Goal: Communication & Community: Share content

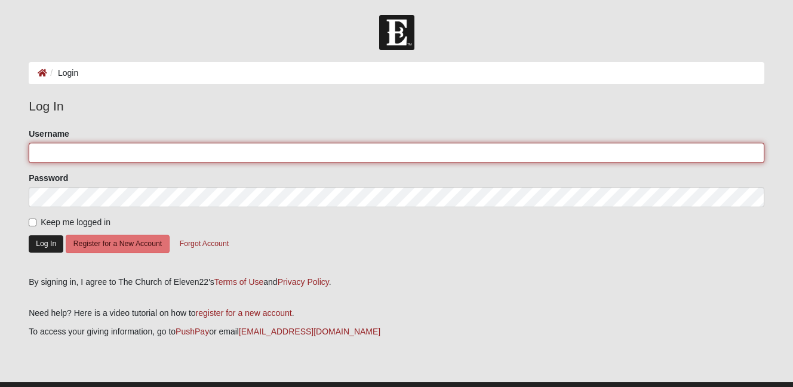
type input "denisha.rouse@gmail.com"
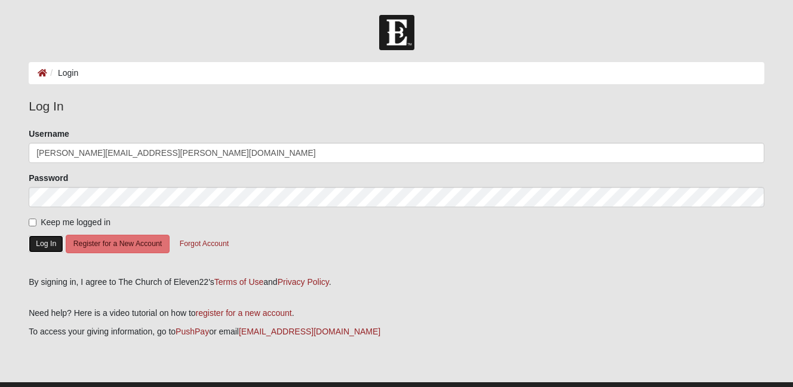
click at [51, 245] on button "Log In" at bounding box center [46, 243] width 35 height 17
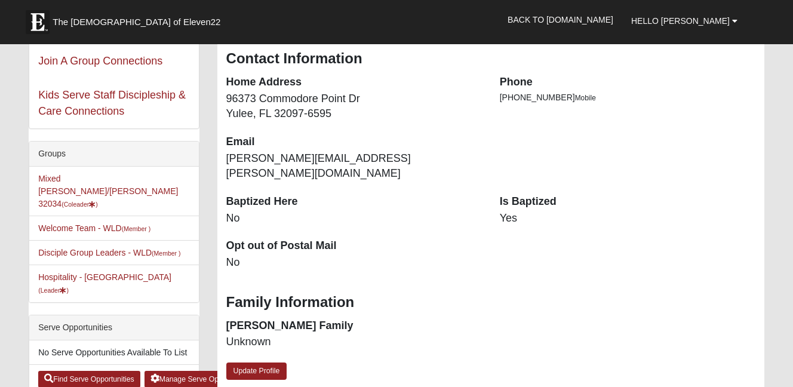
scroll to position [159, 0]
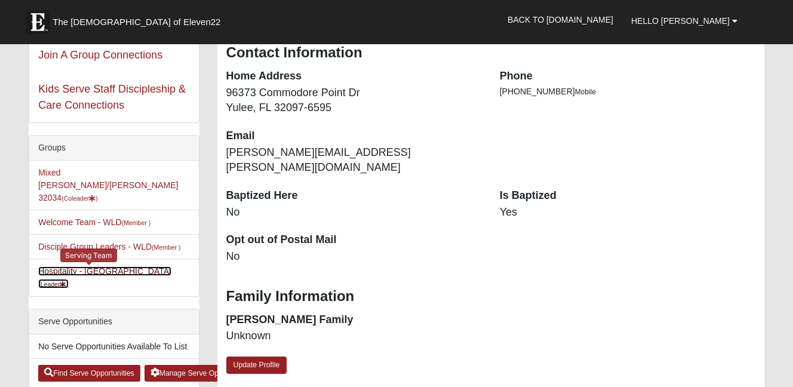
click at [96, 266] on link "Hospitality - WLD (Leader )" at bounding box center [104, 277] width 133 height 22
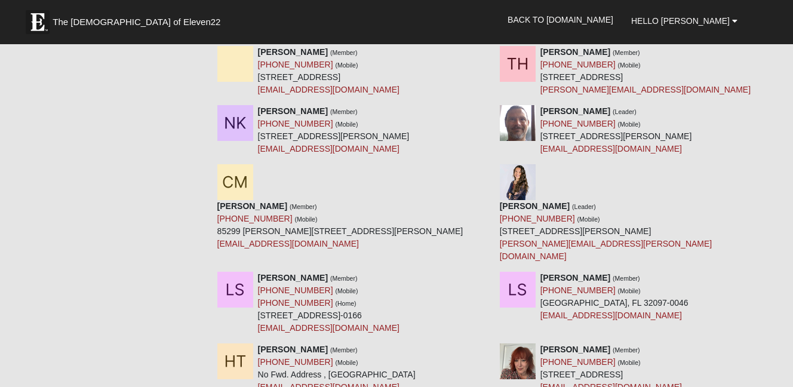
scroll to position [583, 0]
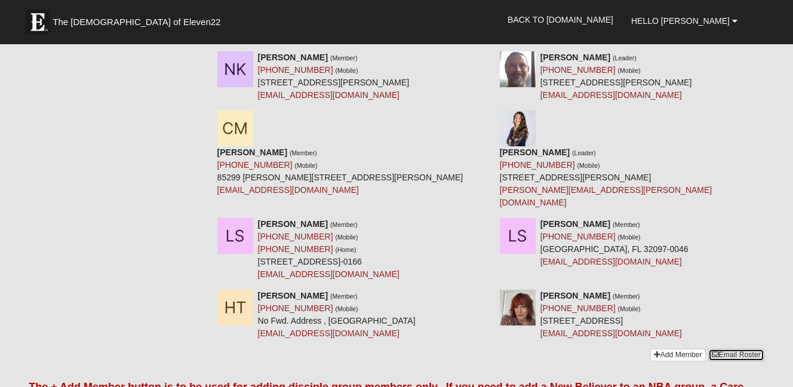
click at [741, 349] on link "Email Roster" at bounding box center [736, 355] width 56 height 13
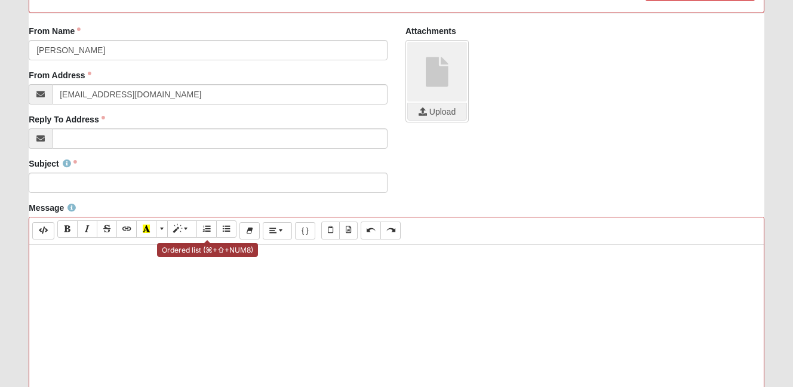
scroll to position [224, 0]
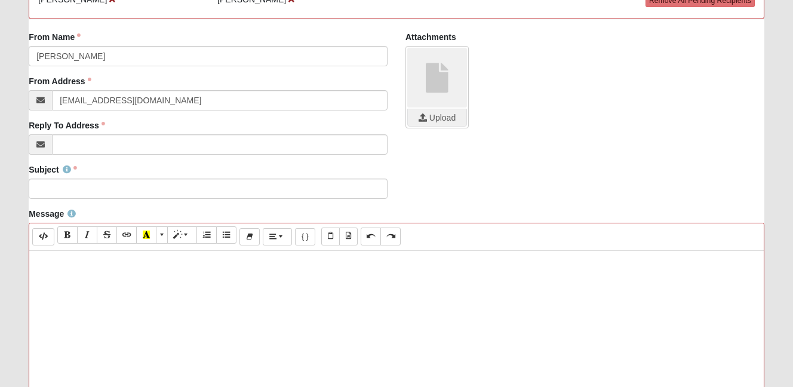
click at [173, 265] on p at bounding box center [396, 263] width 722 height 13
paste div
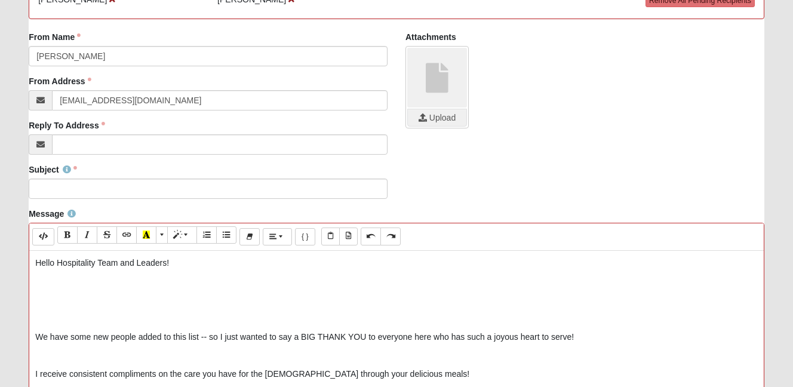
click at [110, 303] on p at bounding box center [396, 300] width 722 height 13
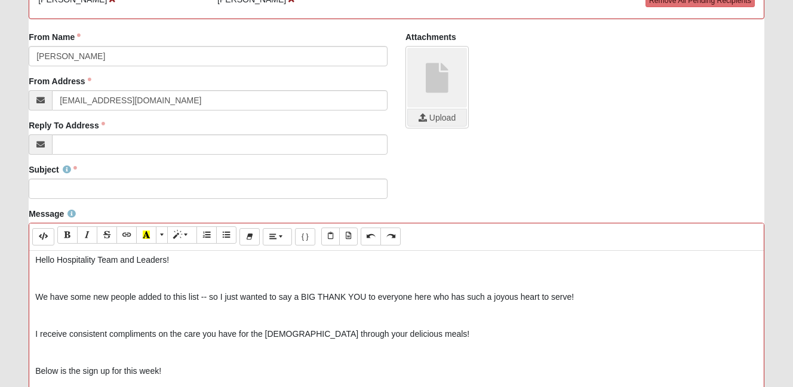
scroll to position [0, 0]
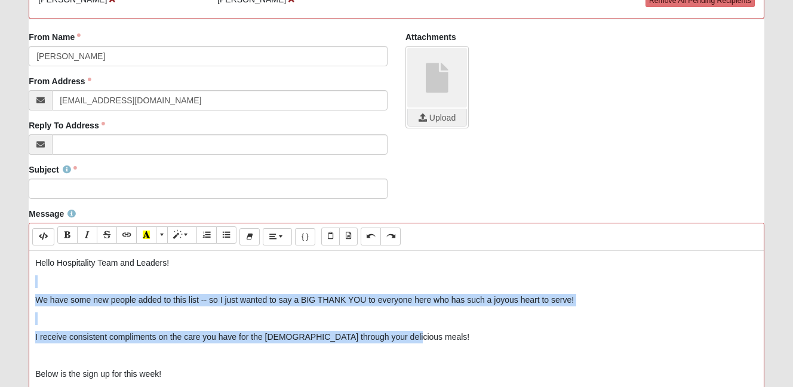
drag, startPoint x: 407, startPoint y: 340, endPoint x: 75, endPoint y: 279, distance: 338.1
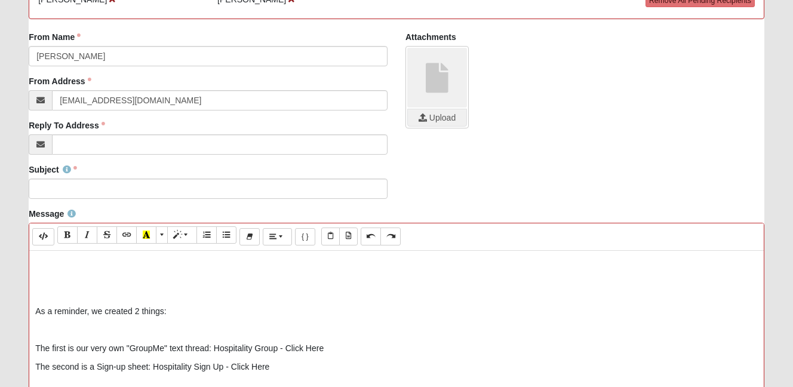
scroll to position [61, 0]
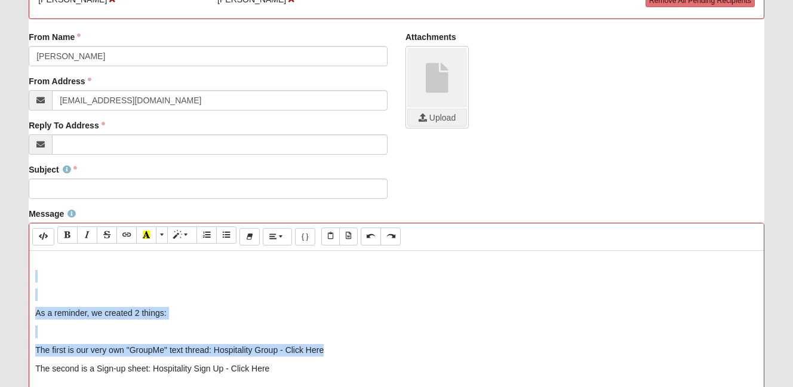
drag, startPoint x: 332, startPoint y: 351, endPoint x: 104, endPoint y: 270, distance: 241.3
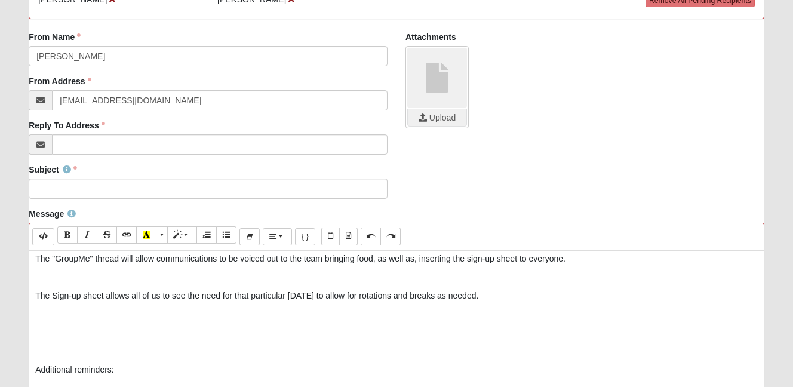
scroll to position [147, 0]
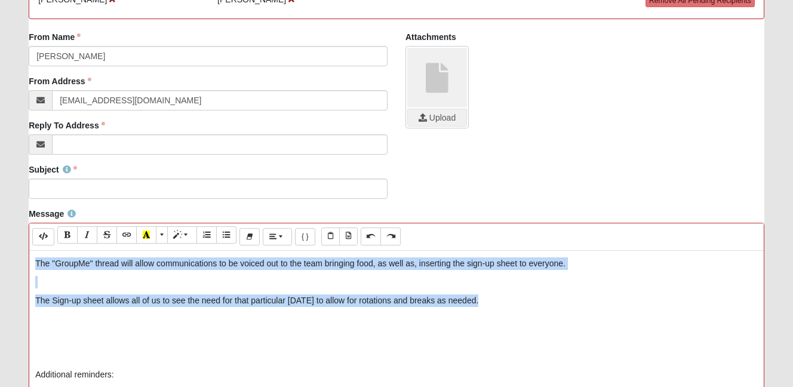
drag, startPoint x: 489, startPoint y: 300, endPoint x: 30, endPoint y: 263, distance: 460.0
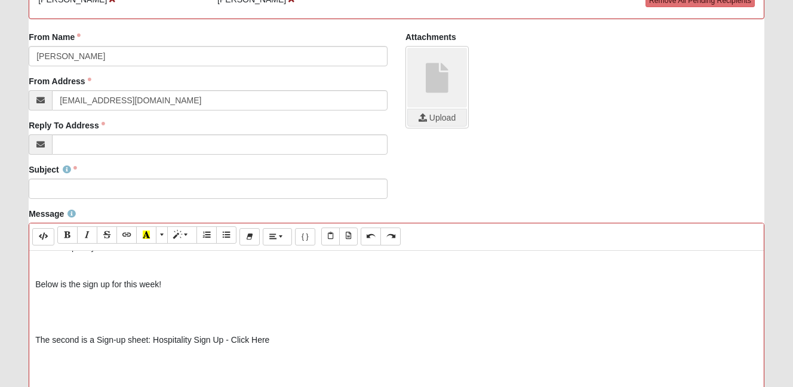
scroll to position [0, 0]
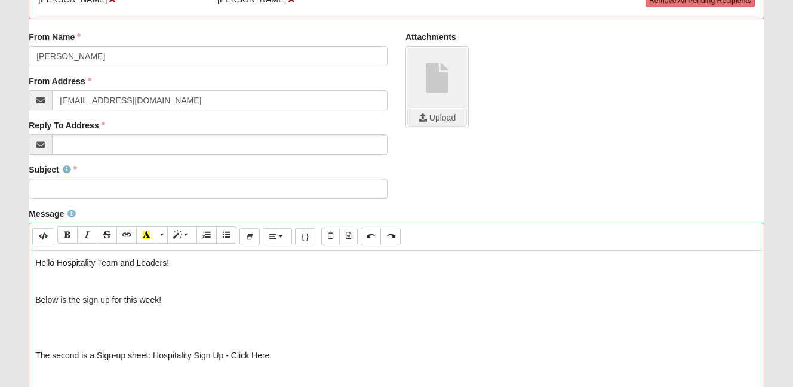
click at [96, 266] on p "Hello Hospitality Team and Leaders!" at bounding box center [396, 263] width 722 height 13
click at [67, 235] on icon "Bold (⌘+B)" at bounding box center [67, 234] width 7 height 8
click at [82, 314] on p at bounding box center [396, 318] width 722 height 13
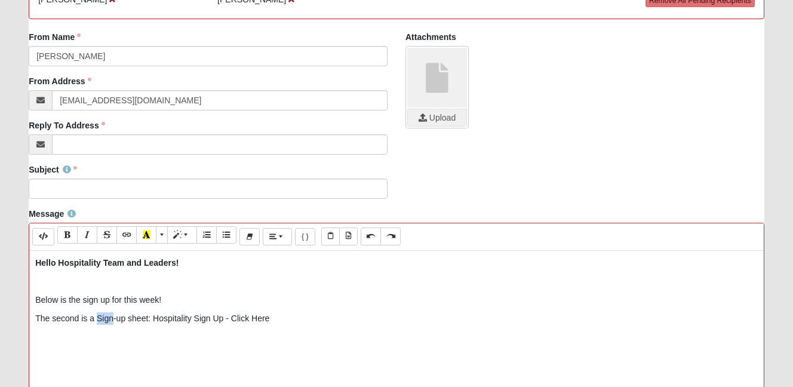
click at [63, 319] on p "The second is a Sign-up sheet: Hospitality Sign Up - Click Here" at bounding box center [396, 318] width 722 height 13
drag, startPoint x: 154, startPoint y: 321, endPoint x: 32, endPoint y: 315, distance: 121.9
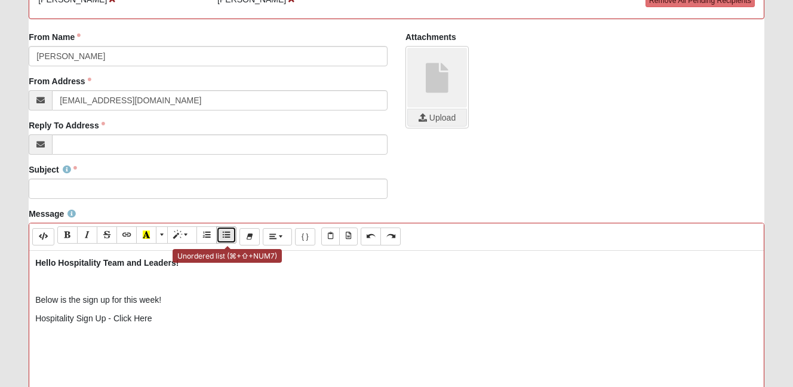
click at [227, 239] on icon "Unordered list (⌘+⇧+NUM7)" at bounding box center [226, 234] width 7 height 8
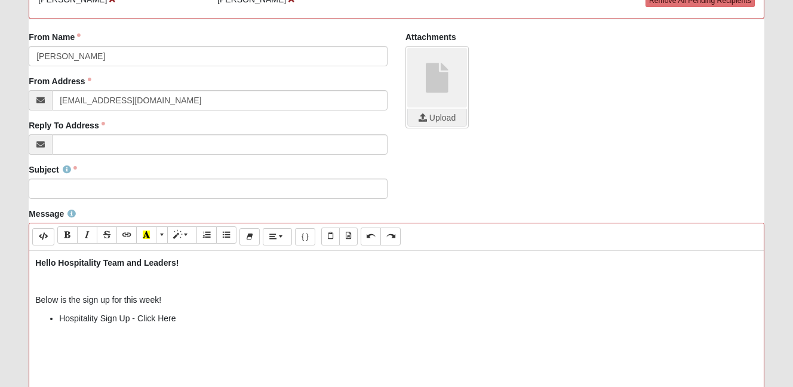
click at [119, 287] on p at bounding box center [396, 281] width 722 height 13
drag, startPoint x: 181, startPoint y: 320, endPoint x: 138, endPoint y: 317, distance: 43.1
click at [138, 317] on li "Hospitality Sign Up - Click Here" at bounding box center [408, 318] width 699 height 13
click at [130, 241] on button "Link (⌘+K)" at bounding box center [126, 234] width 20 height 17
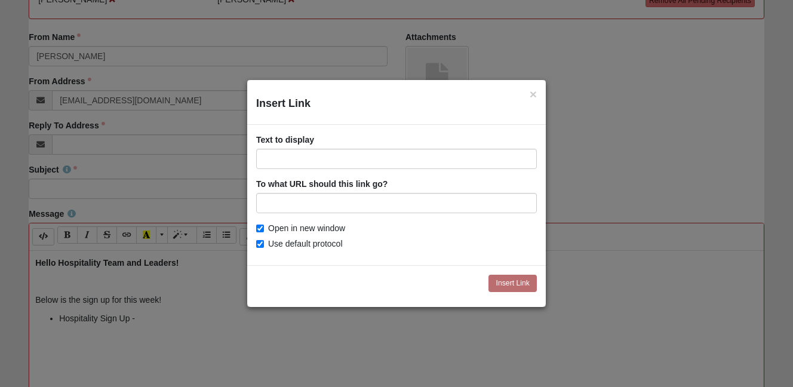
type input "https://my.coe22.com/EventSignup/wildlight-hospitality"
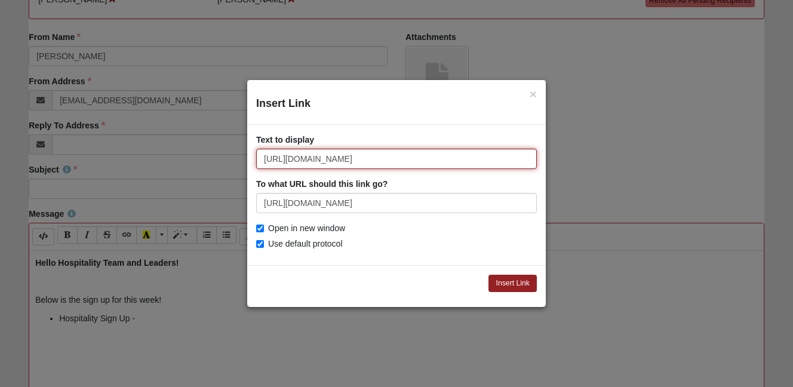
click at [357, 156] on input "https://my.coe22.com/EventSignup/wildlight-hospitality" at bounding box center [396, 159] width 281 height 20
type input "Click Here"
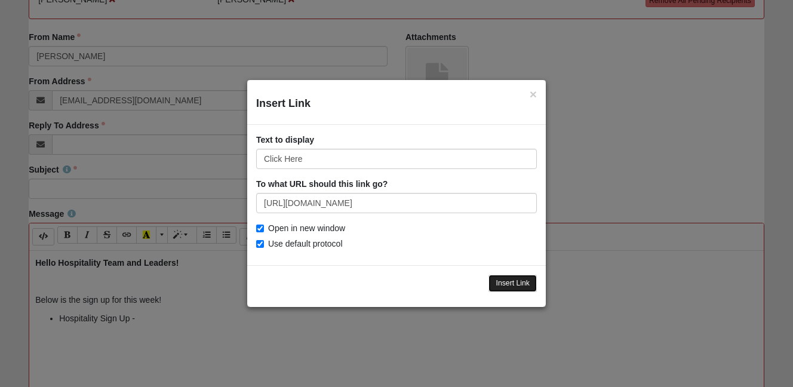
click at [519, 281] on input "Insert Link" at bounding box center [512, 283] width 48 height 17
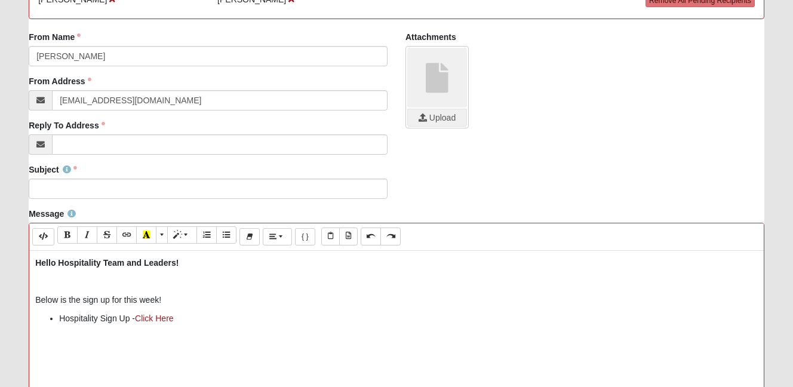
click at [102, 350] on p at bounding box center [396, 355] width 722 height 13
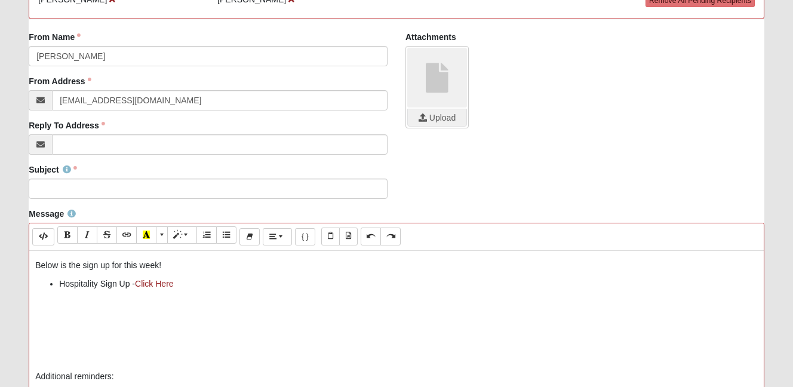
scroll to position [34, 0]
click at [66, 355] on p at bounding box center [396, 358] width 722 height 13
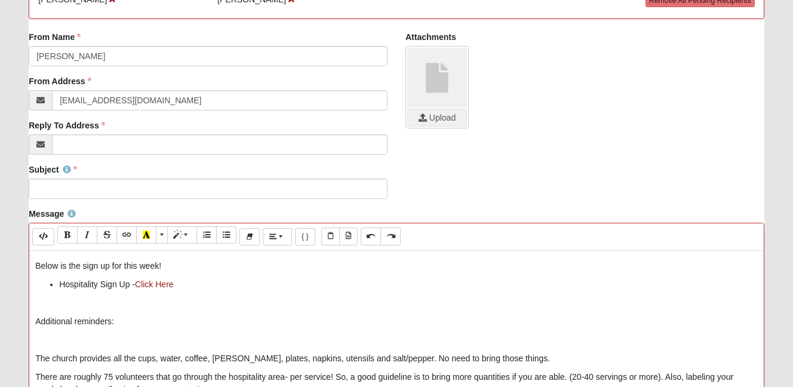
click at [94, 322] on p "Additional reminders:" at bounding box center [396, 321] width 722 height 13
click at [71, 234] on icon "Bold (⌘+B)" at bounding box center [67, 234] width 7 height 8
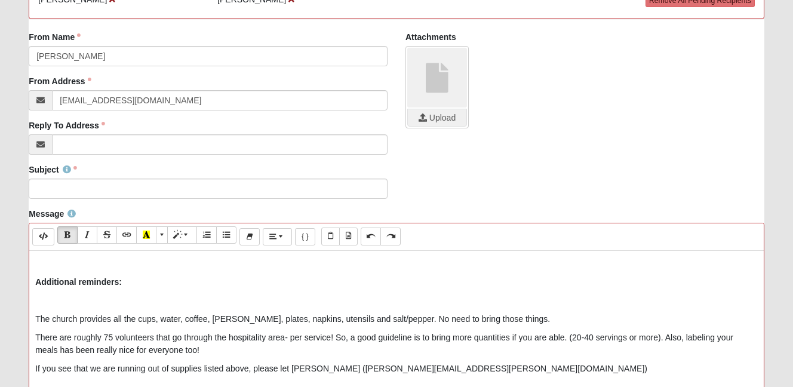
scroll to position [344, 0]
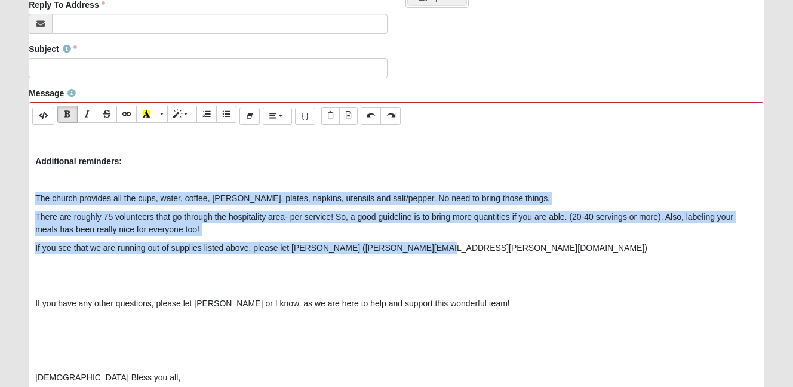
drag, startPoint x: 435, startPoint y: 248, endPoint x: 36, endPoint y: 199, distance: 401.2
click at [36, 199] on div "Hello Hospitality Team and Leaders! Below is the sign up for this week! Hospita…" at bounding box center [396, 309] width 734 height 358
click at [230, 116] on icon "Unordered list (⌘+⇧+NUM7)" at bounding box center [226, 114] width 7 height 8
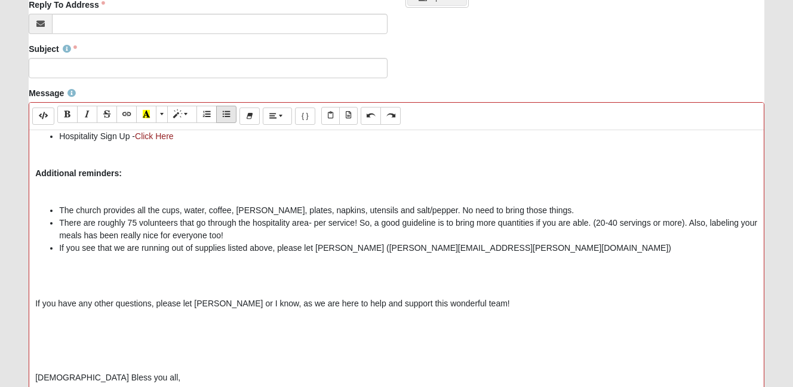
scroll to position [61, 0]
click at [143, 189] on p at bounding box center [396, 192] width 722 height 13
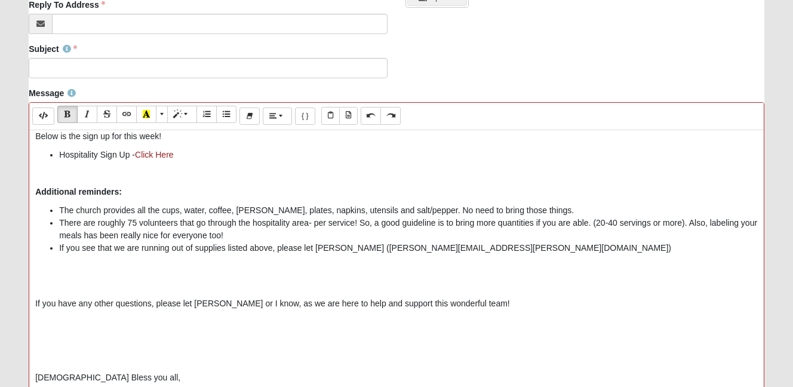
scroll to position [43, 0]
click at [245, 274] on div "Hello Hospitality Team and Leaders! Below is the sign up for this week! Hospita…" at bounding box center [396, 309] width 734 height 358
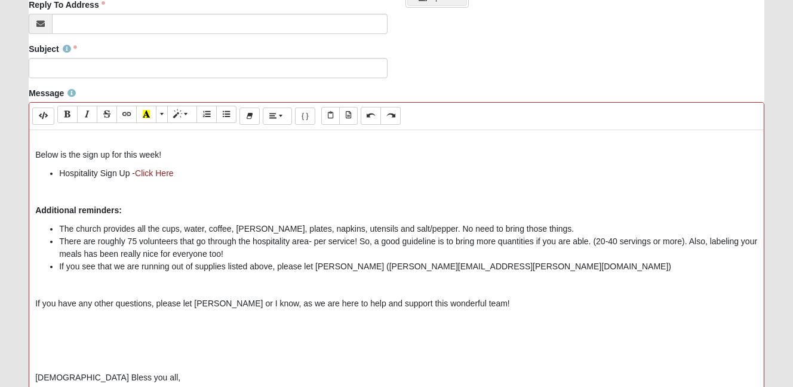
click at [36, 383] on p "God Bless you all," at bounding box center [396, 377] width 722 height 13
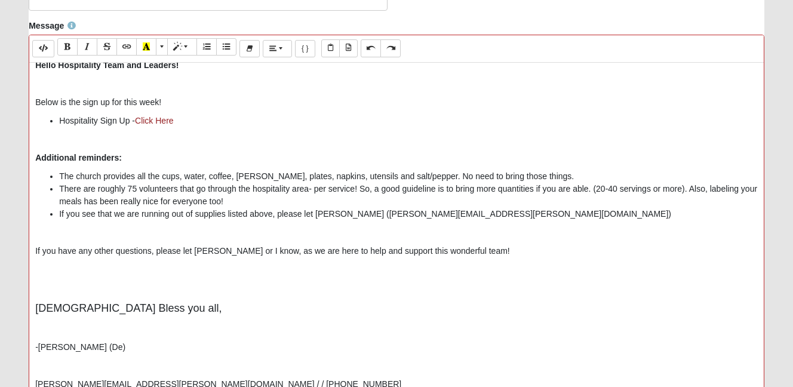
scroll to position [413, 0]
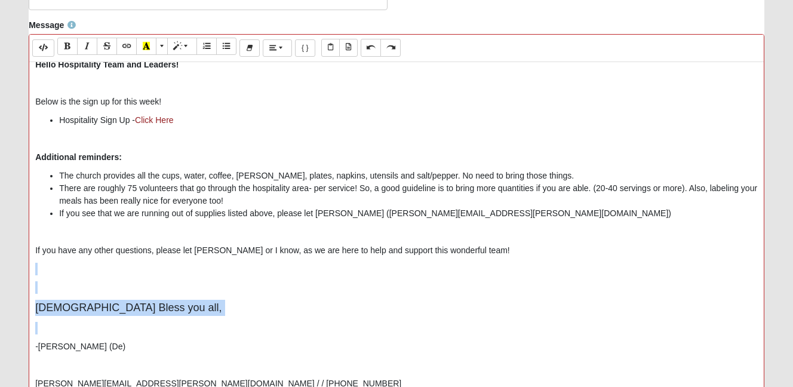
drag, startPoint x: 125, startPoint y: 322, endPoint x: 48, endPoint y: 275, distance: 90.0
click at [48, 275] on div "Hello Hospitality Team and Leaders! Below is the sign up for this week! Hospita…" at bounding box center [396, 241] width 734 height 358
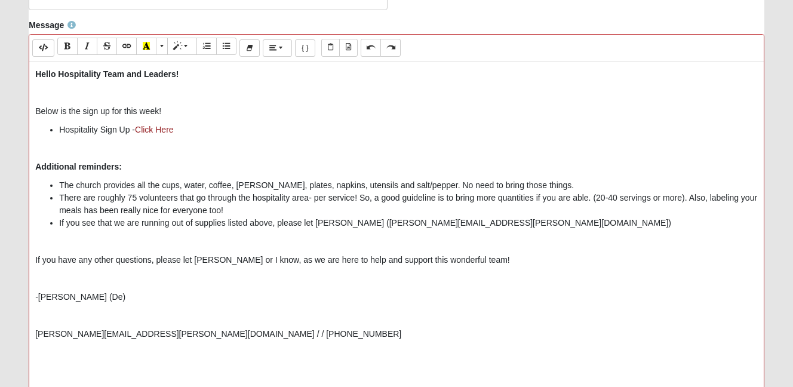
scroll to position [0, 0]
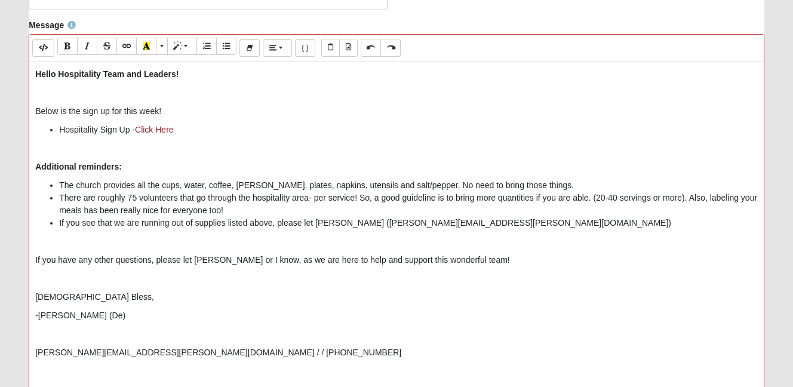
click at [82, 331] on p at bounding box center [396, 334] width 722 height 13
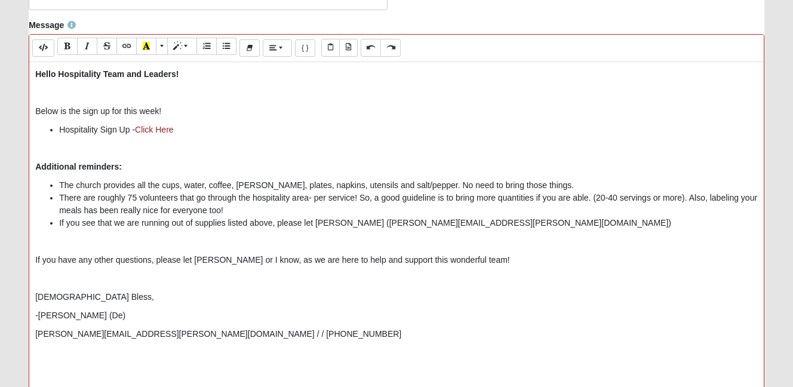
click at [107, 333] on p "denisha.rouse@gmail.com / / 720-937-7099" at bounding box center [396, 334] width 722 height 13
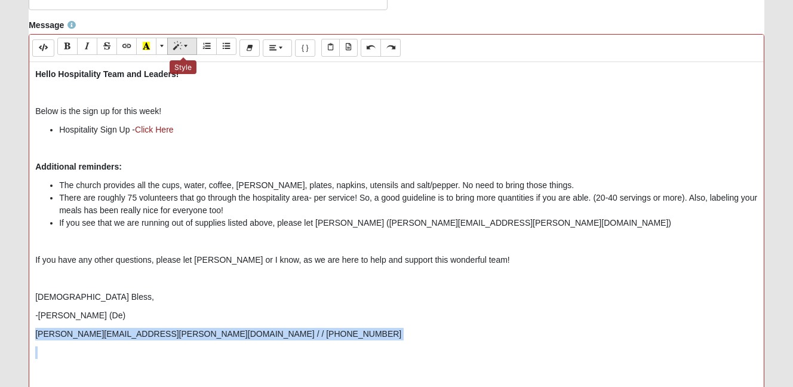
click at [181, 50] on icon "Style" at bounding box center [177, 46] width 7 height 8
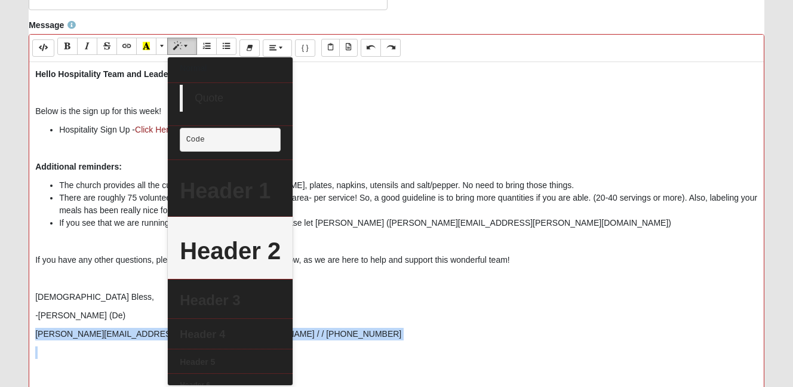
scroll to position [13, 0]
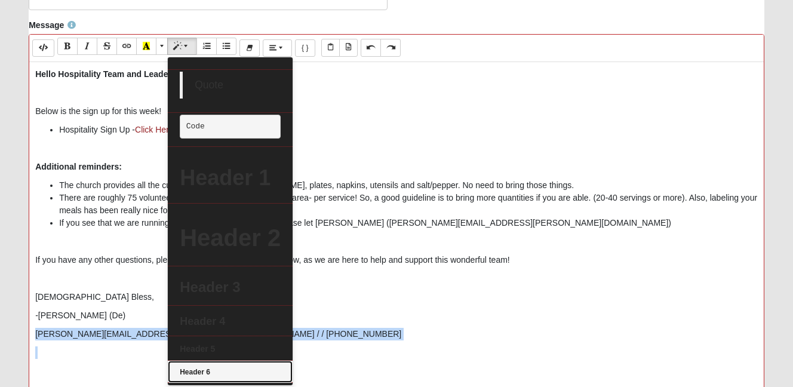
click at [214, 379] on link "Header 6" at bounding box center [230, 371] width 125 height 21
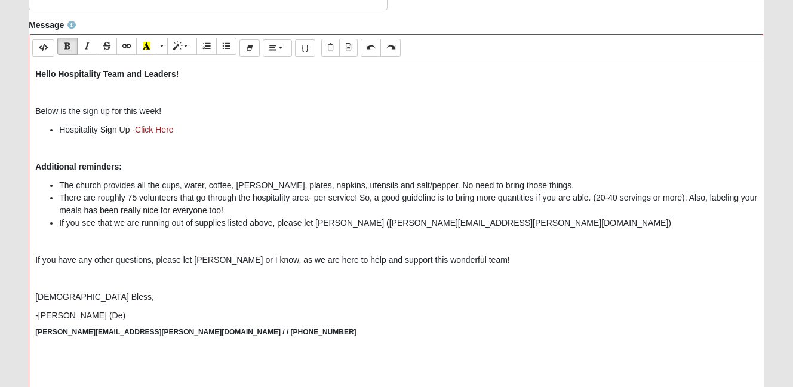
click at [165, 309] on div "Hello Hospitality Team and Leaders! Below is the sign up for this week! Hospita…" at bounding box center [396, 241] width 734 height 358
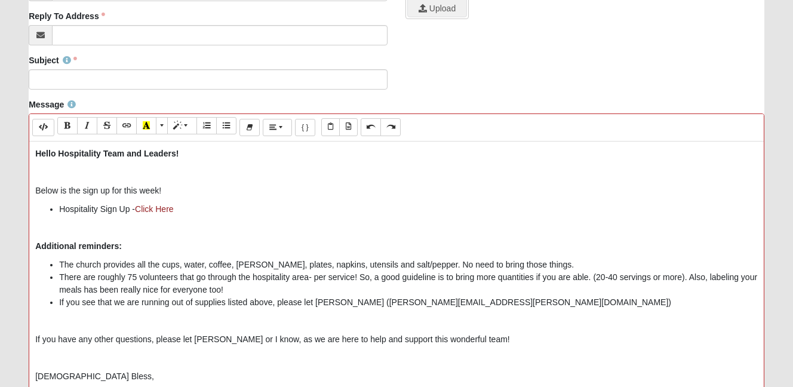
scroll to position [330, 0]
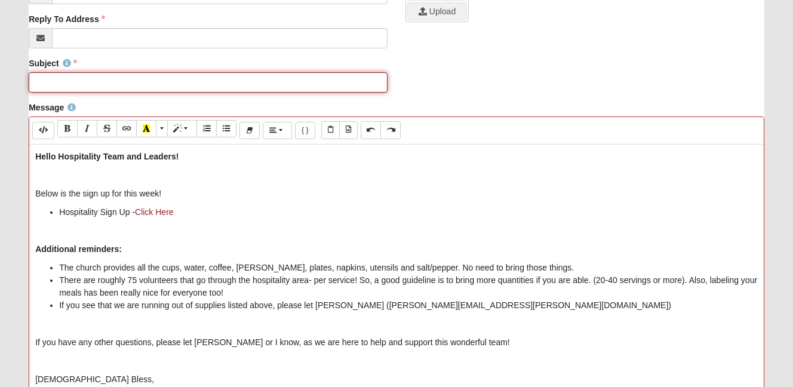
click at [186, 89] on input "Subject" at bounding box center [208, 82] width 359 height 20
paste input "Hospitality Team Sign-Up - Wildlight Campus"
type input "Hospitality Team Sign-Up - Wildlight Campus"
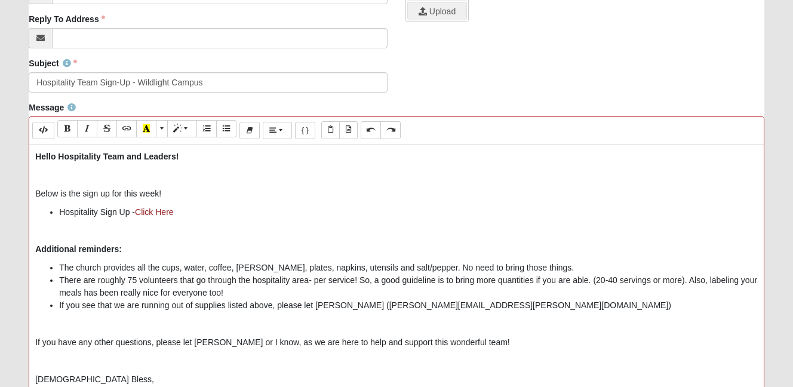
click at [195, 159] on p "Hello Hospitality Team and Leaders!" at bounding box center [396, 156] width 722 height 13
click at [133, 227] on p at bounding box center [396, 230] width 722 height 13
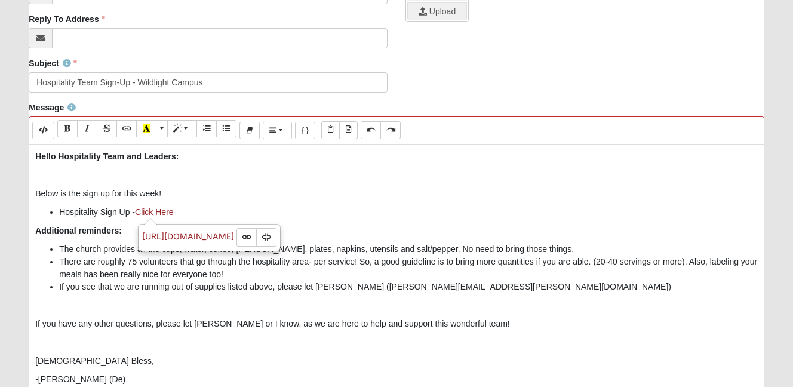
click at [96, 176] on p at bounding box center [396, 175] width 722 height 13
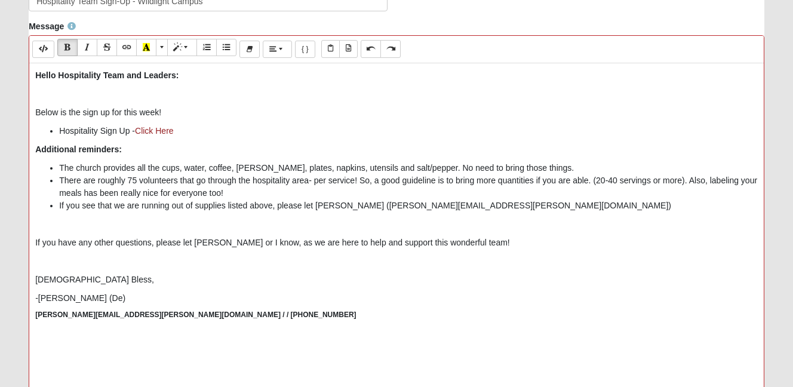
scroll to position [421, 0]
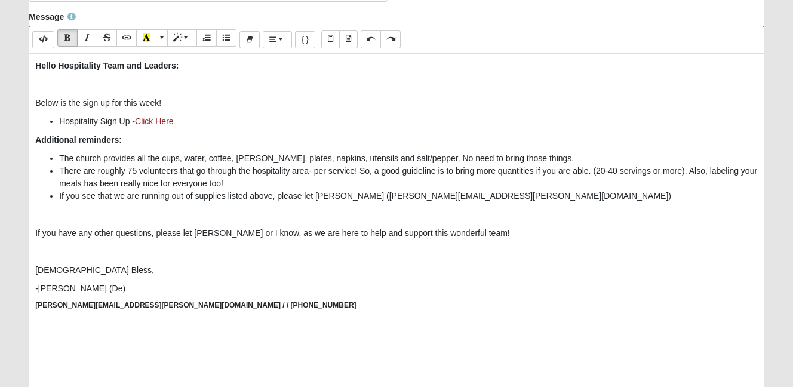
click at [180, 219] on p at bounding box center [396, 214] width 722 height 13
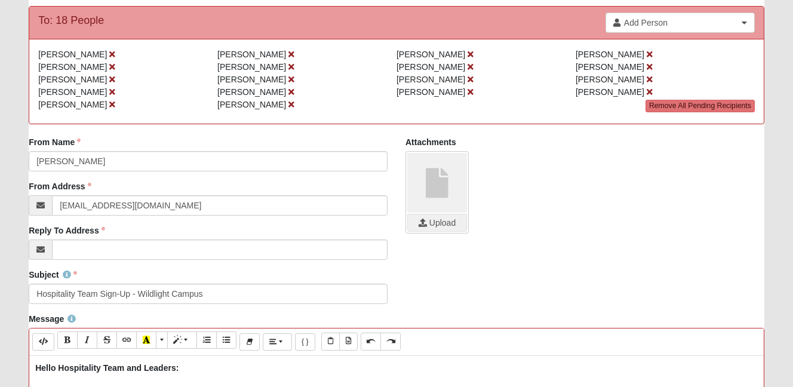
scroll to position [122, 0]
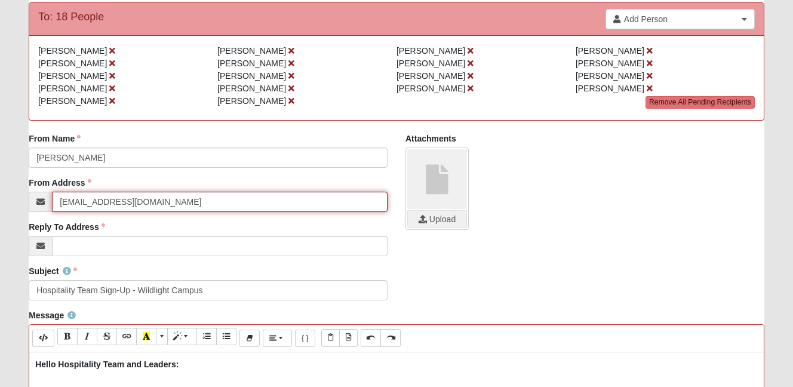
click at [157, 199] on input "info@coe22.com" at bounding box center [220, 202] width 336 height 20
drag, startPoint x: 153, startPoint y: 203, endPoint x: 37, endPoint y: 202, distance: 116.4
click at [37, 202] on div "Denisha.rouse@gmail.com" at bounding box center [208, 202] width 359 height 20
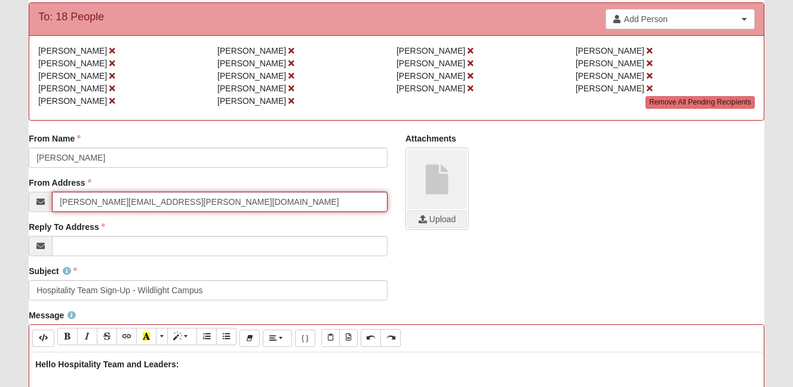
type input "Denisha.rouse@gmail.com"
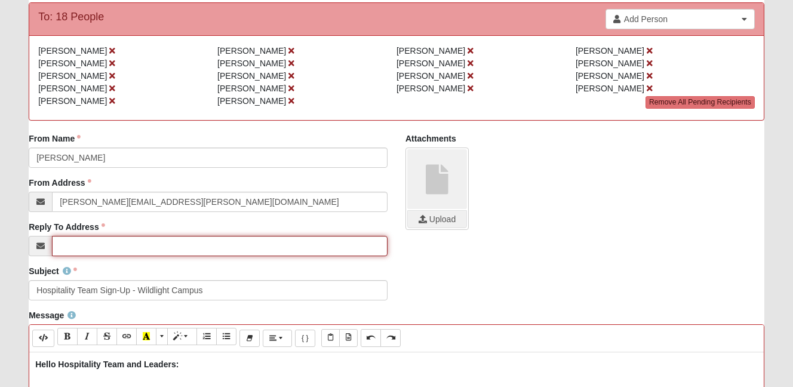
click at [79, 249] on input "Reply To Address" at bounding box center [220, 246] width 336 height 20
paste input "Denisha.rouse@gmail.com"
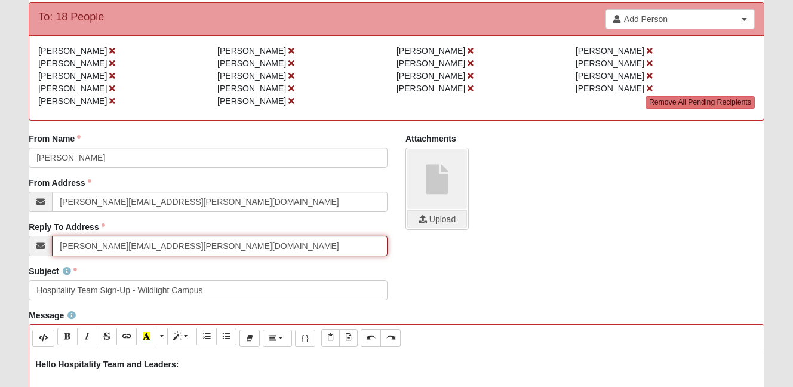
type input "Denisha.rouse@gmail.com"
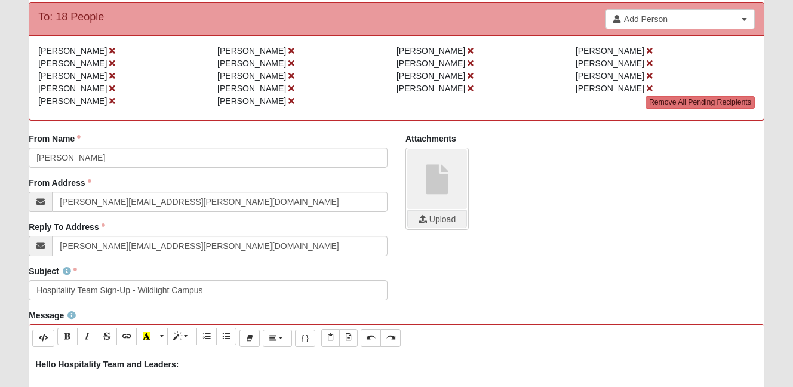
click at [570, 261] on div "From Name Denisha Rouse From Name is required. From Address Denisha.rouse@gmail…" at bounding box center [396, 199] width 753 height 133
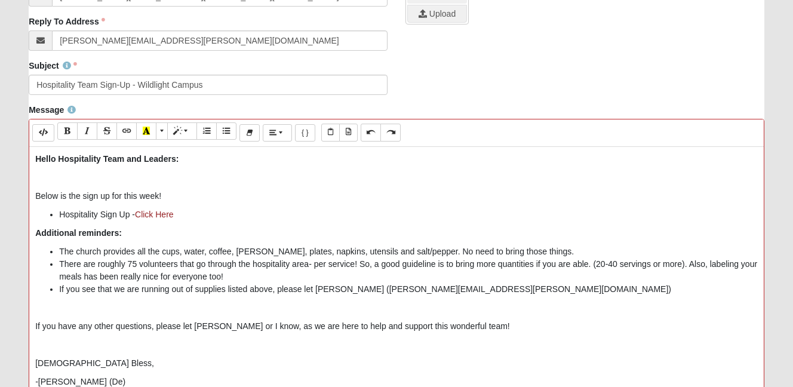
scroll to position [333, 0]
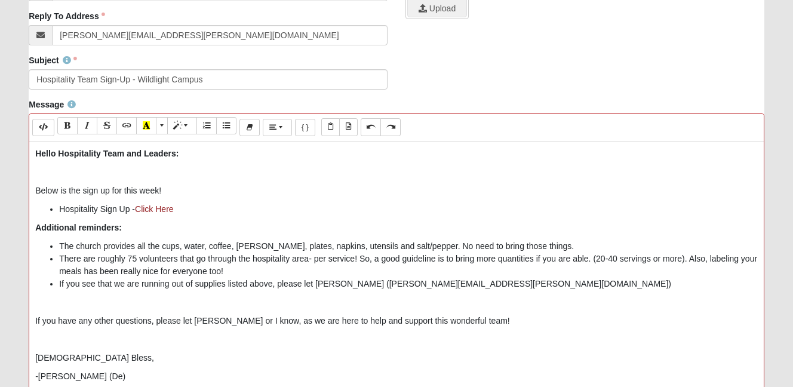
click at [605, 259] on li "There are roughly 75 volunteers that go through the hospitality area- per servi…" at bounding box center [408, 265] width 699 height 25
click at [562, 286] on li "If you see that we are running out of supplies listed above, please let Brian k…" at bounding box center [408, 284] width 699 height 13
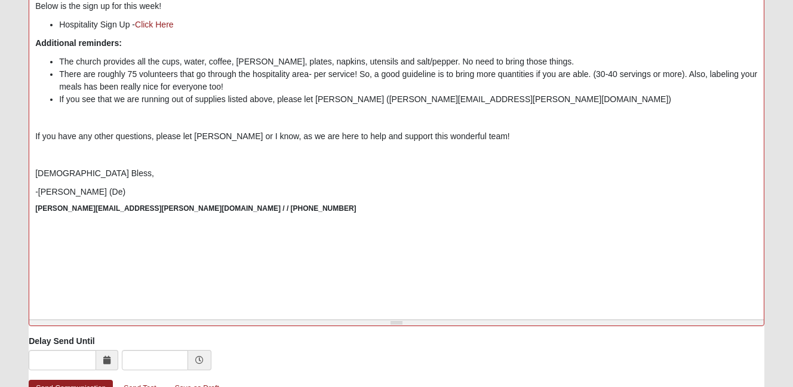
scroll to position [587, 0]
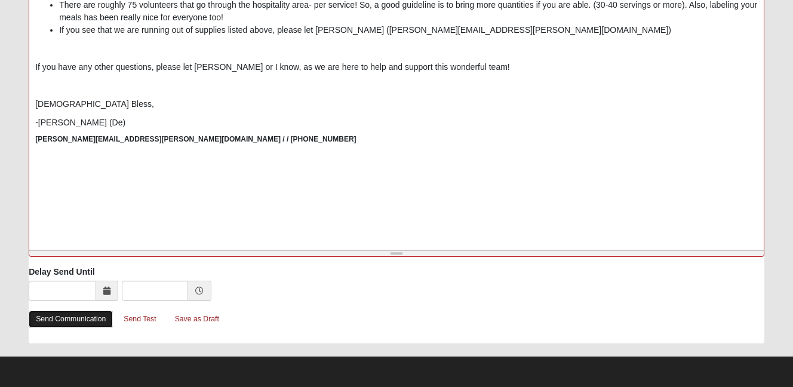
click at [84, 319] on link "Send Communication" at bounding box center [71, 318] width 84 height 17
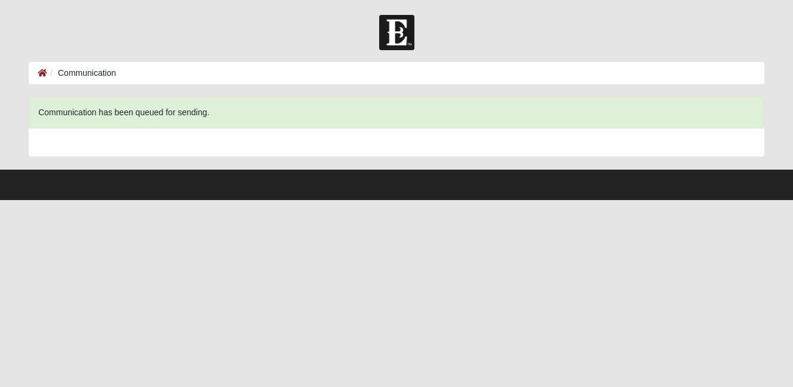
scroll to position [0, 0]
